Goal: Check status: Check status

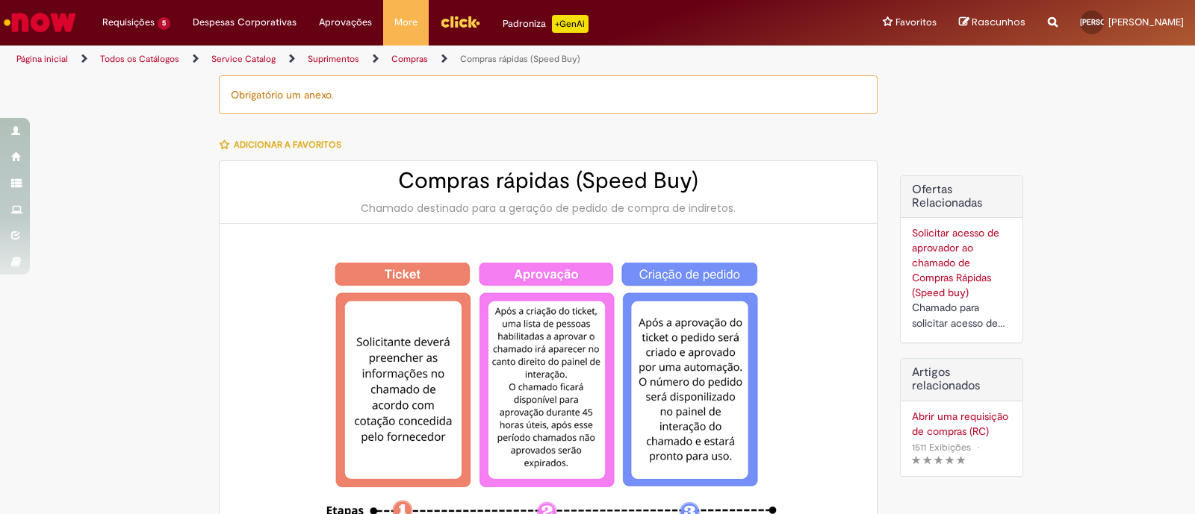
select select "**********"
select select "********"
select select "**********"
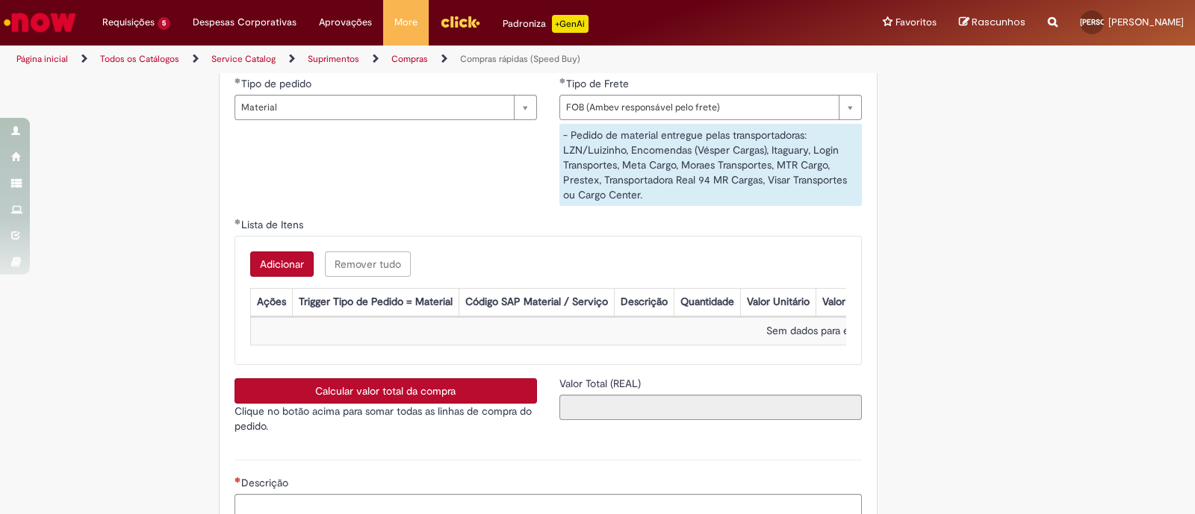
scroll to position [1867, 0]
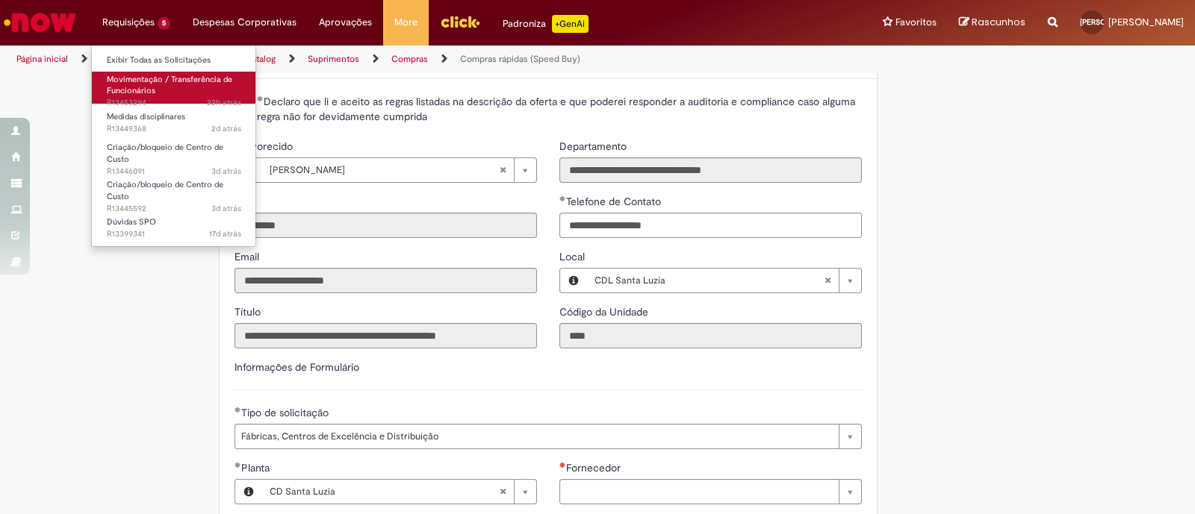
click at [149, 97] on span "22h atrás 22 horas atrás R13453294" at bounding box center [174, 103] width 134 height 12
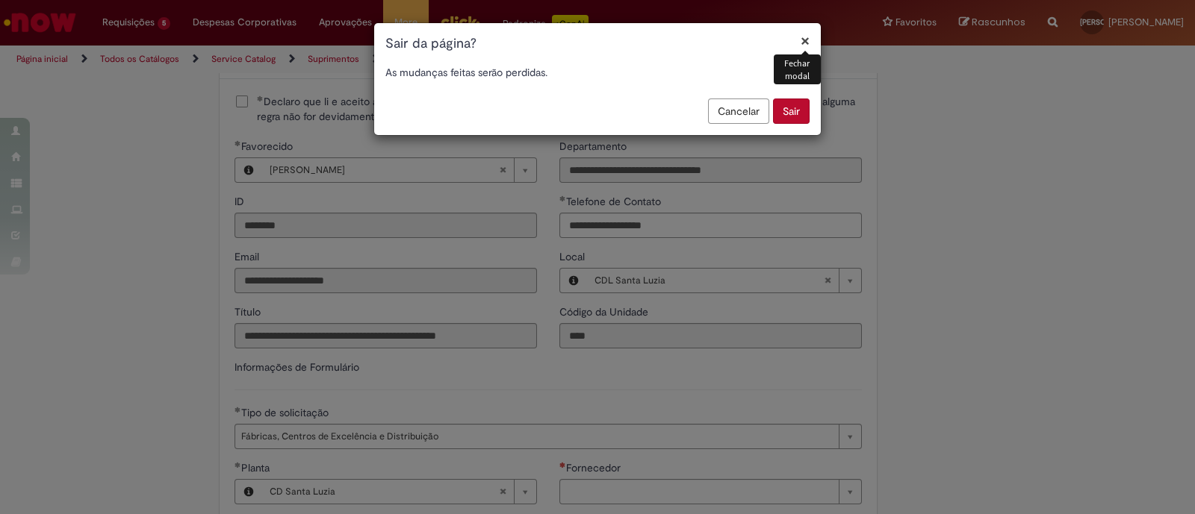
click at [791, 105] on button "Sair" at bounding box center [791, 111] width 37 height 25
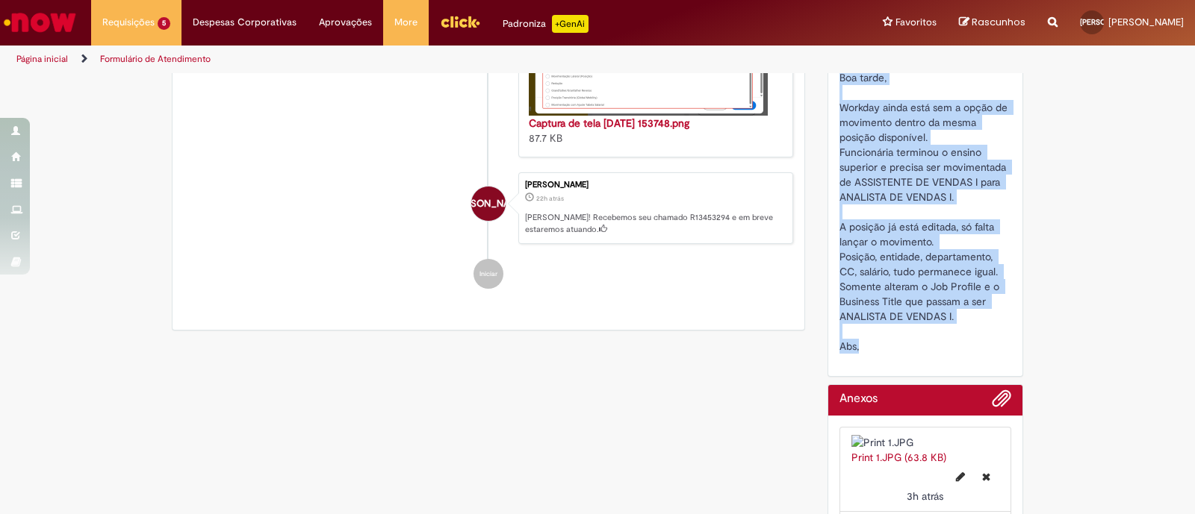
scroll to position [668, 0]
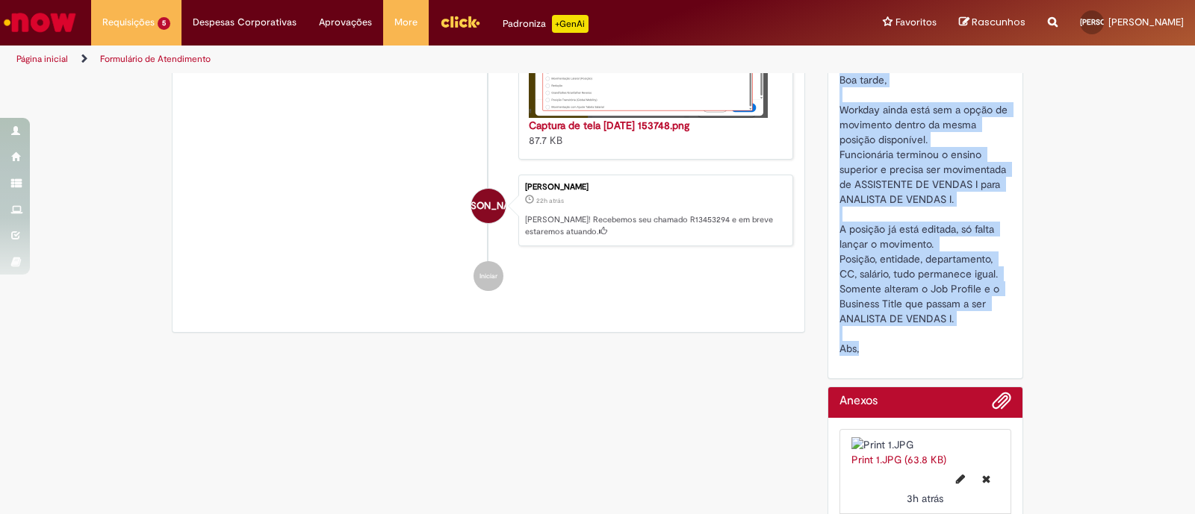
drag, startPoint x: 855, startPoint y: 355, endPoint x: 821, endPoint y: 99, distance: 258.4
copy span "Boa tarde, Workday ainda está sem a opção de movimento dentro da mesma posição …"
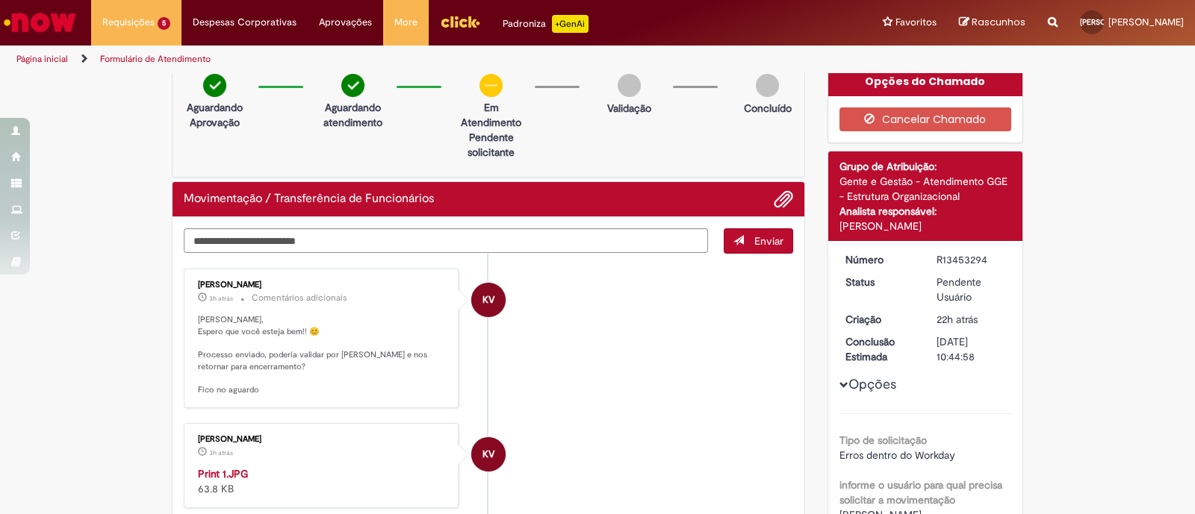
scroll to position [0, 0]
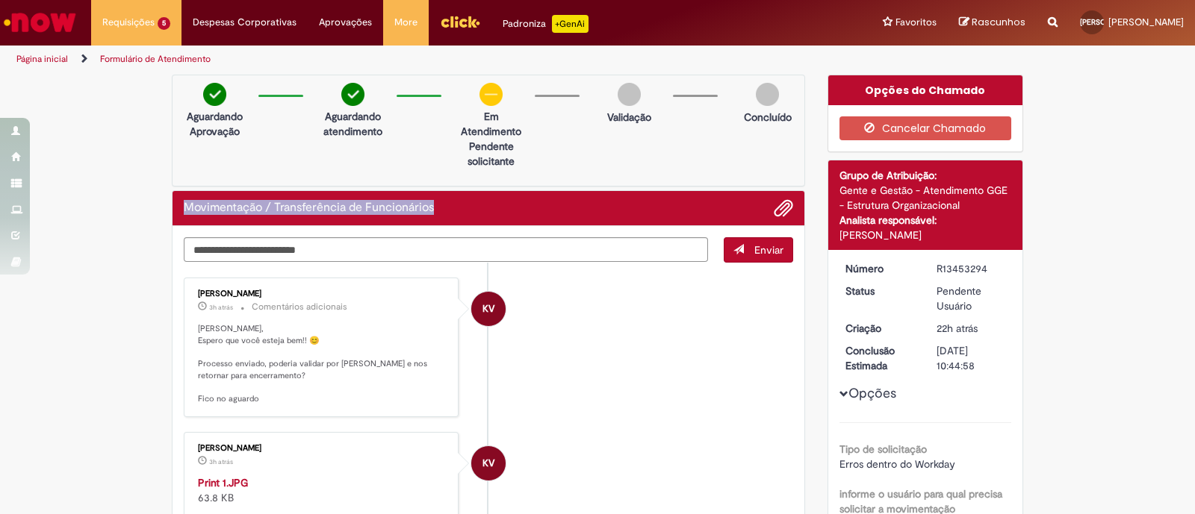
drag, startPoint x: 443, startPoint y: 202, endPoint x: 154, endPoint y: 217, distance: 289.3
copy h2 "Movimentação / Transferência de Funcionários"
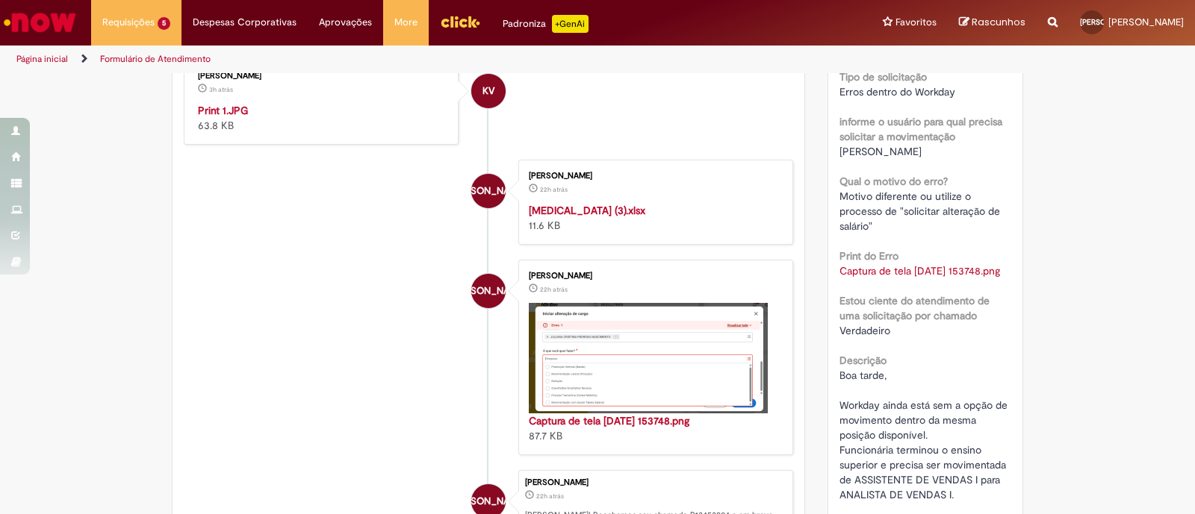
scroll to position [653, 0]
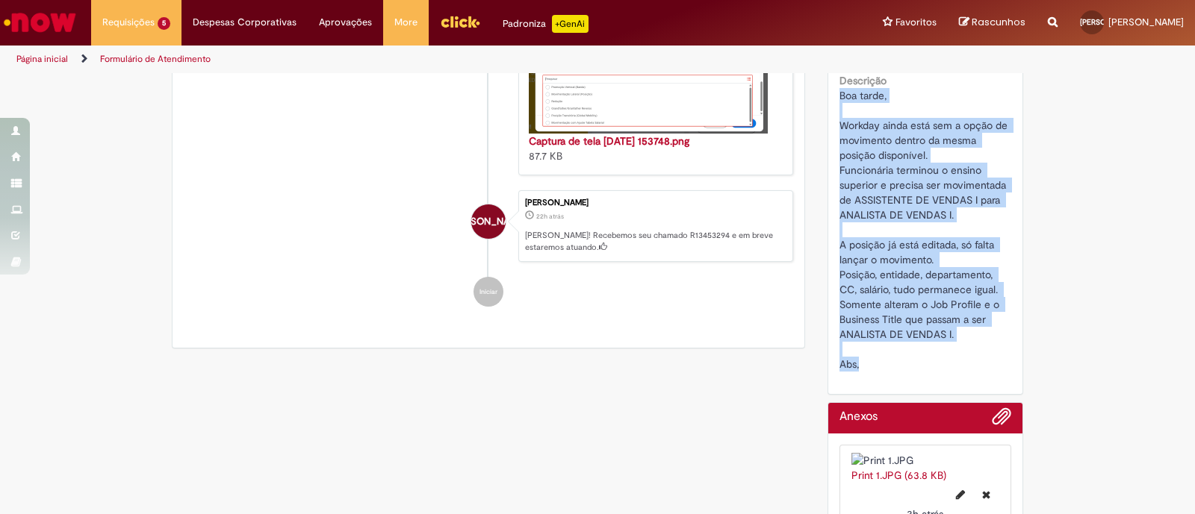
drag, startPoint x: 853, startPoint y: 373, endPoint x: 823, endPoint y: 110, distance: 265.2
copy span "Boa tarde, Workday ainda está sem a opção de movimento dentro da mesma posição …"
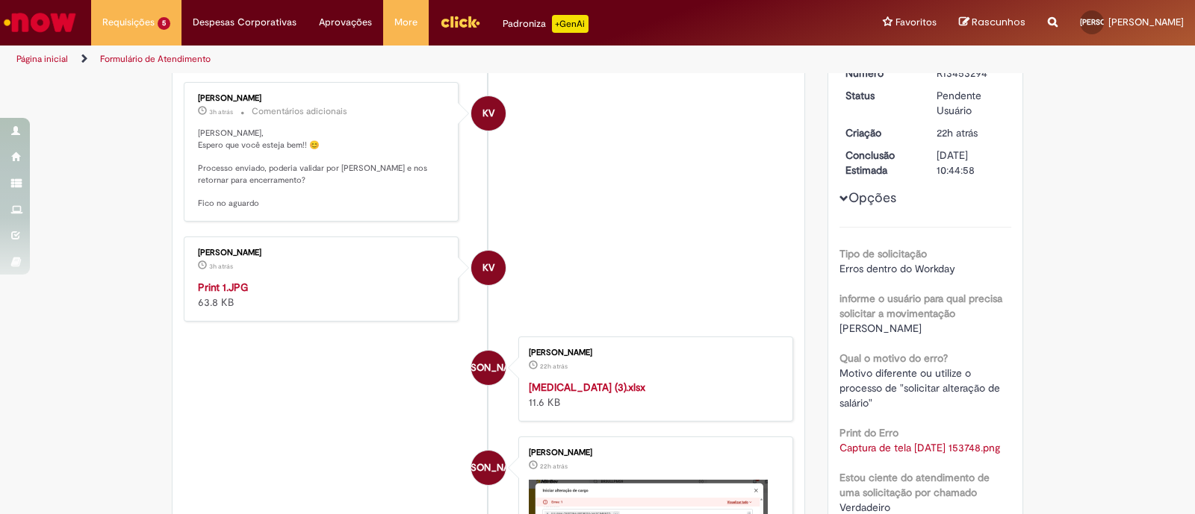
scroll to position [0, 0]
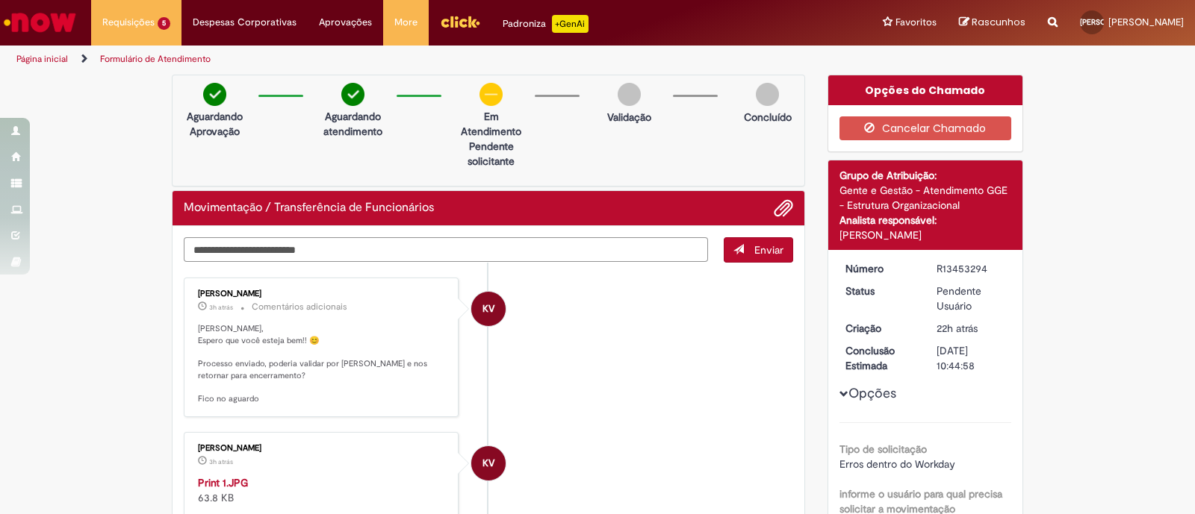
click at [243, 240] on textarea "Digite sua mensagem aqui..." at bounding box center [446, 249] width 524 height 25
type textarea "**********"
click at [749, 256] on button "Enviar" at bounding box center [757, 249] width 69 height 25
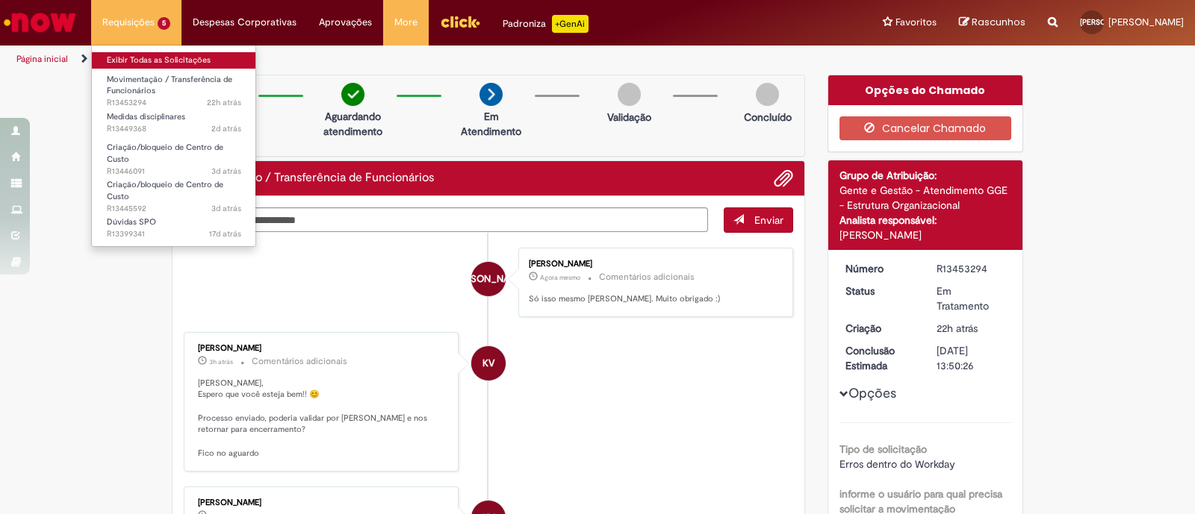
click at [179, 63] on link "Exibir Todas as Solicitações" at bounding box center [174, 60] width 164 height 16
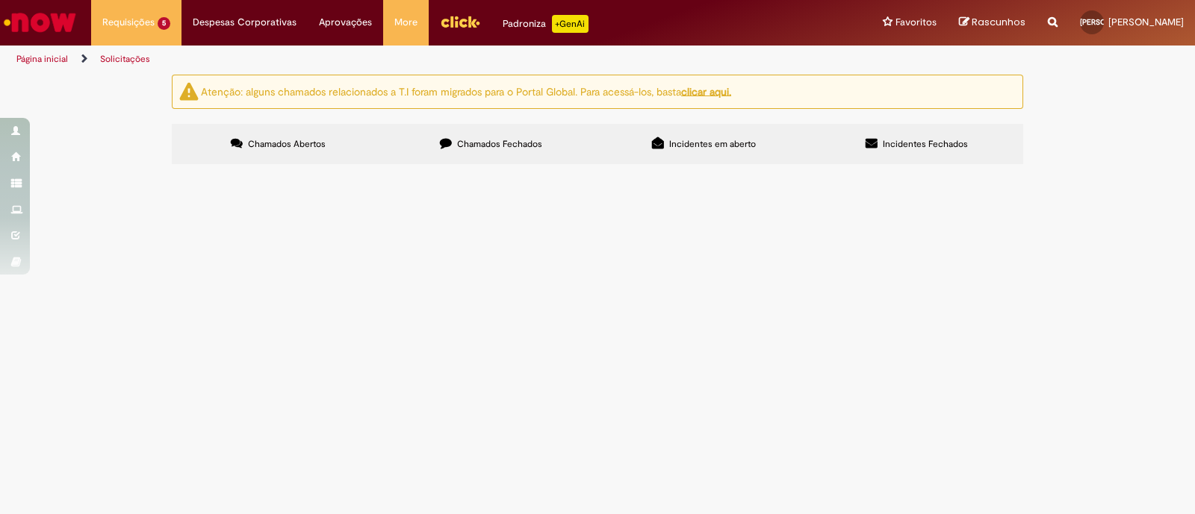
scroll to position [49, 0]
click at [0, 0] on span "Boa tarde, Preciso criar o CC de STAFF CD para o CDD Contagem para regularizar …" at bounding box center [0, 0] width 0 height 0
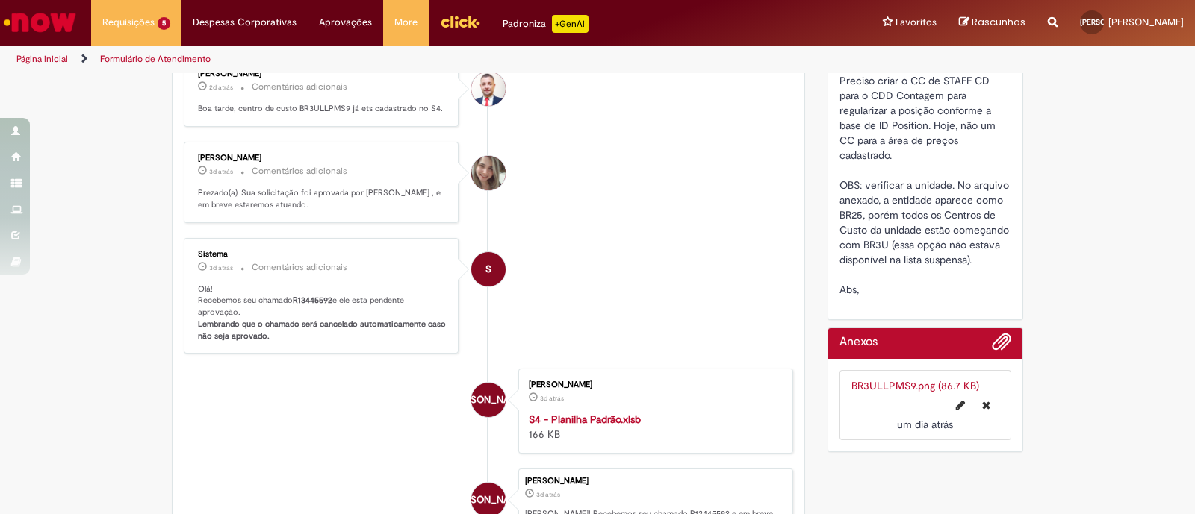
scroll to position [645, 0]
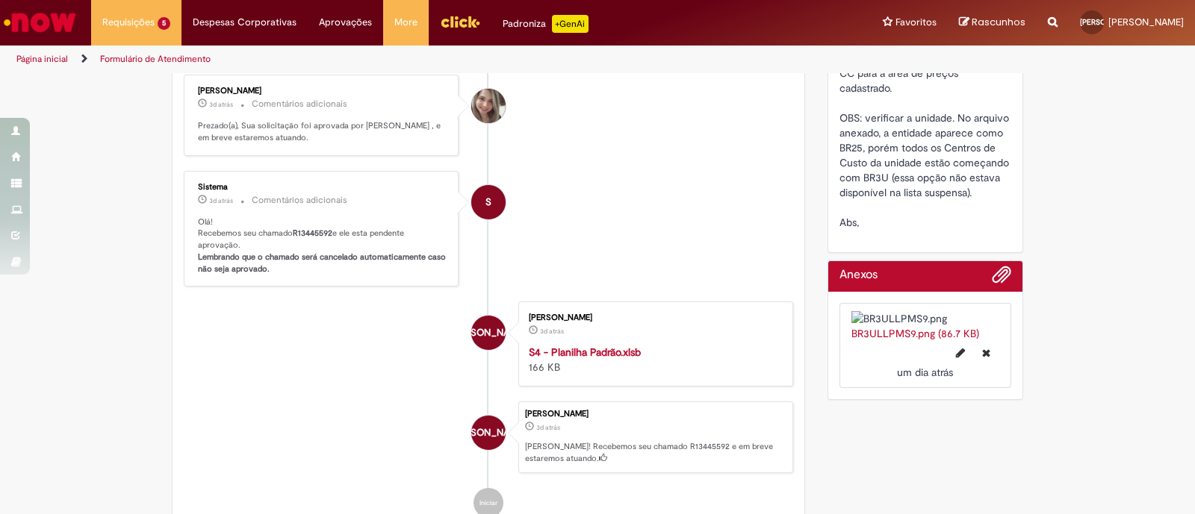
click at [299, 48] on p "Boa tarde, centro de custo BR3ULLPMS9 já ets cadastrado no S4." at bounding box center [322, 42] width 249 height 12
copy p "BR3ULLPMS9"
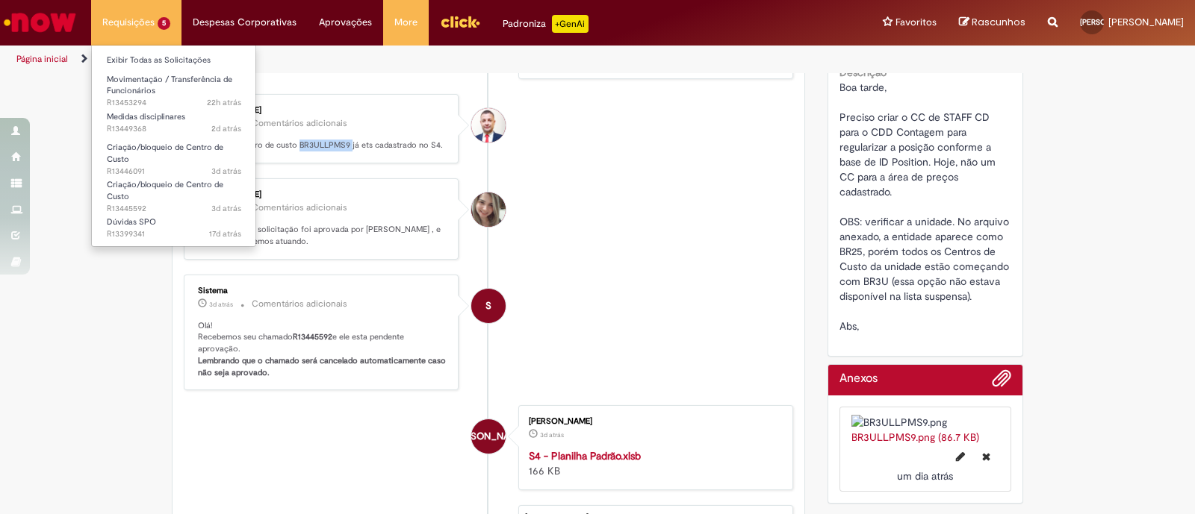
scroll to position [459, 0]
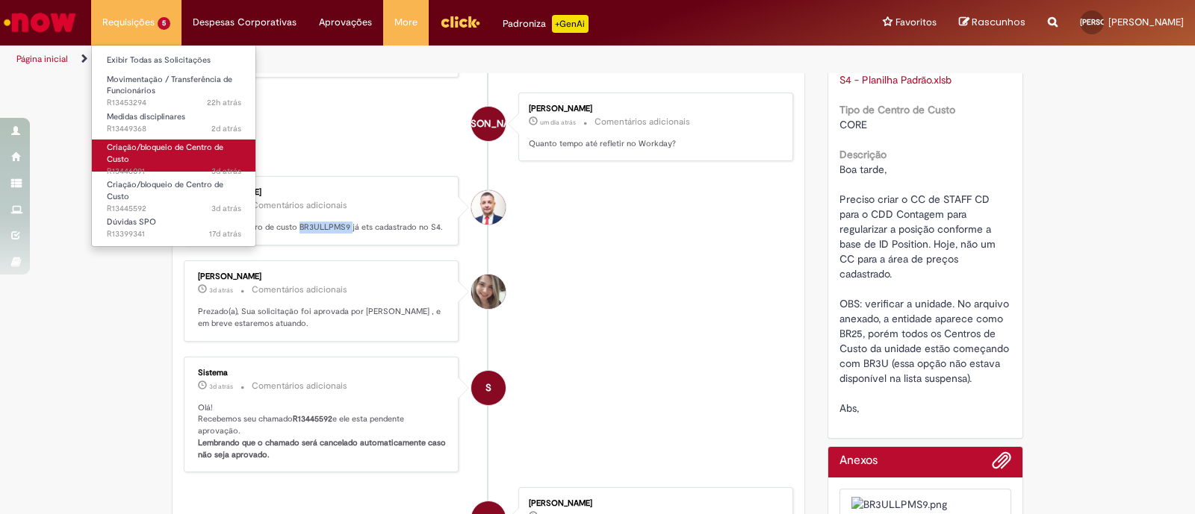
click at [155, 144] on span "Criação/bloqueio de Centro de Custo" at bounding box center [165, 153] width 116 height 23
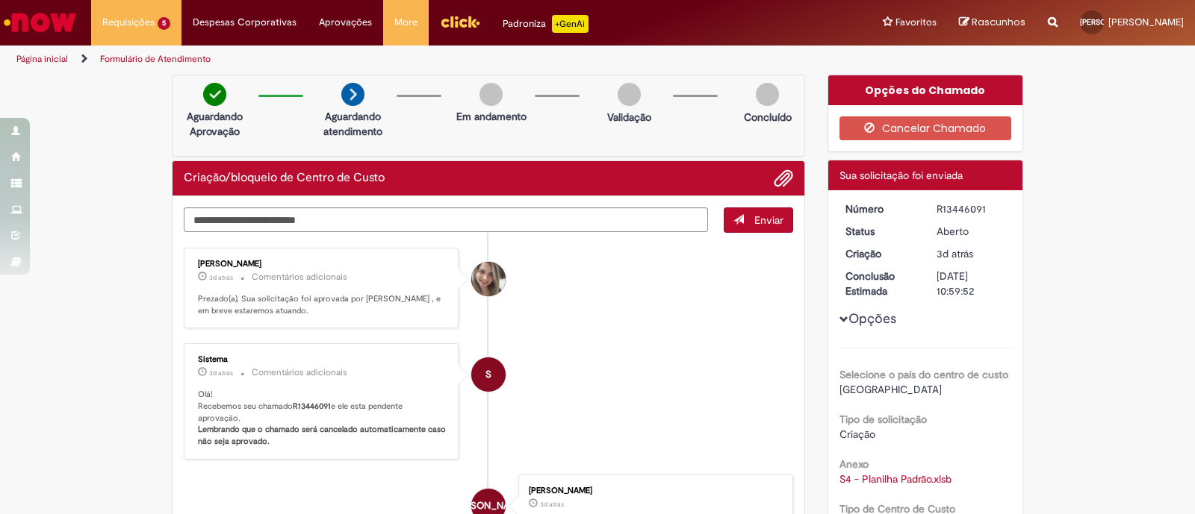
drag, startPoint x: 978, startPoint y: 203, endPoint x: 923, endPoint y: 207, distance: 55.4
click at [925, 207] on dd "R13446091" at bounding box center [971, 209] width 92 height 15
copy div "R13446091"
click at [515, 26] on div "Padroniza +GenAi" at bounding box center [545, 24] width 86 height 18
